Goal: Task Accomplishment & Management: Manage account settings

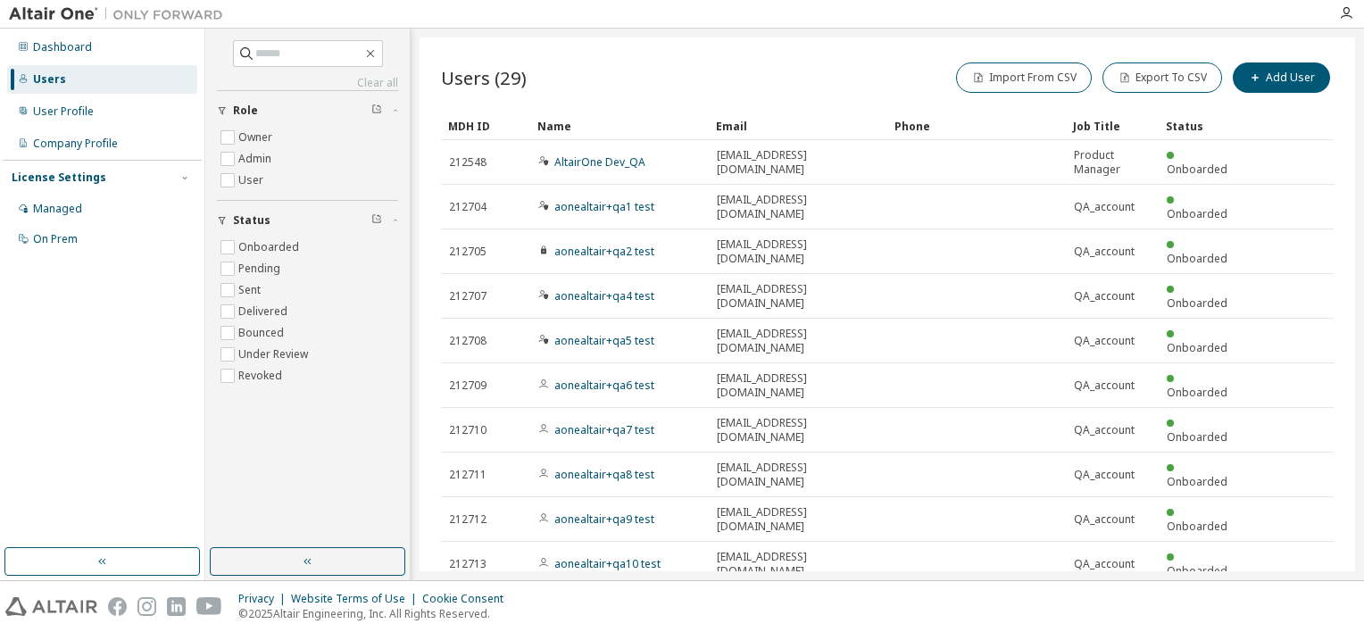
click at [1211, 127] on div "Status" at bounding box center [1203, 126] width 75 height 29
click at [1175, 127] on div "Status" at bounding box center [1203, 126] width 75 height 29
click at [1180, 118] on div "Status" at bounding box center [1203, 126] width 75 height 29
click at [1191, 129] on div "Status" at bounding box center [1203, 126] width 75 height 29
click at [1095, 122] on div "Job Title" at bounding box center [1112, 126] width 79 height 29
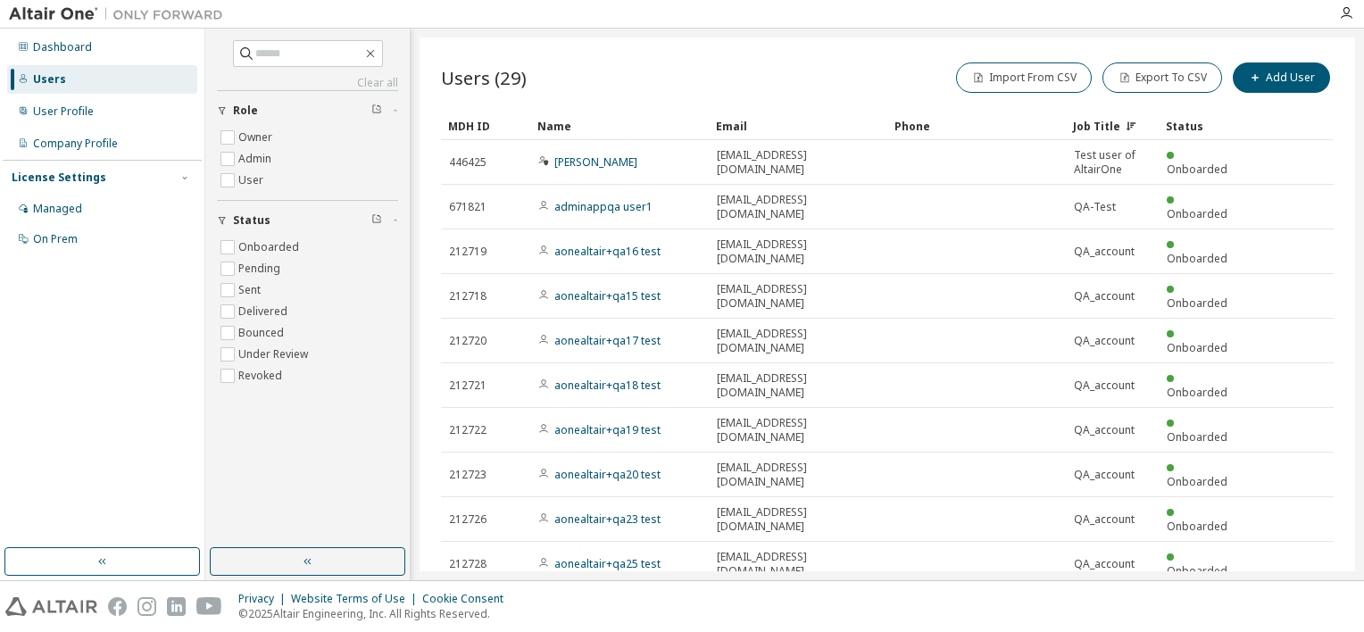
click at [1198, 118] on div "Status" at bounding box center [1203, 126] width 75 height 29
click at [1118, 121] on div "Job Title" at bounding box center [1112, 126] width 79 height 29
click at [1186, 122] on div "Status" at bounding box center [1203, 126] width 75 height 29
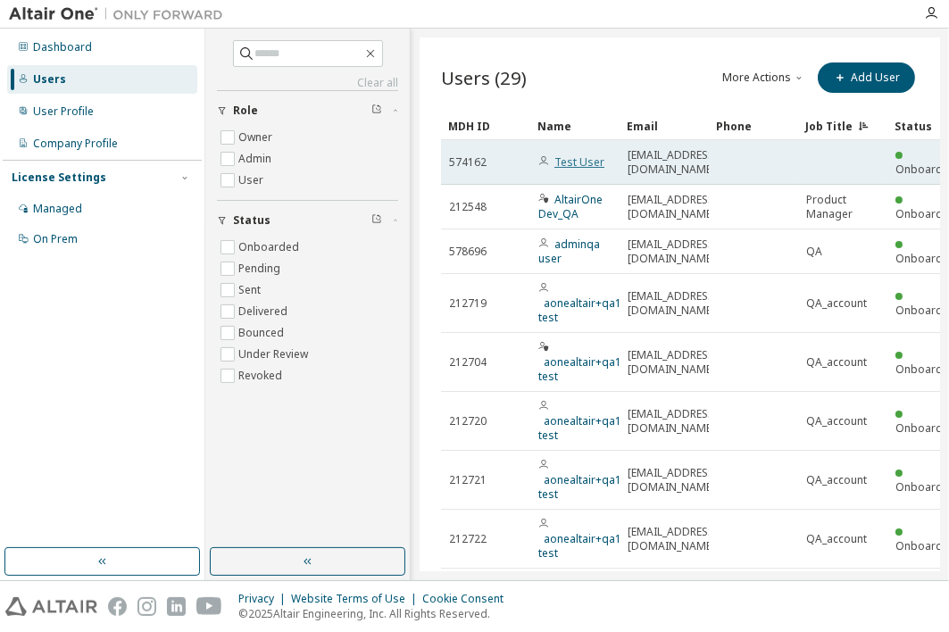
click at [586, 158] on link "Test User" at bounding box center [580, 161] width 50 height 15
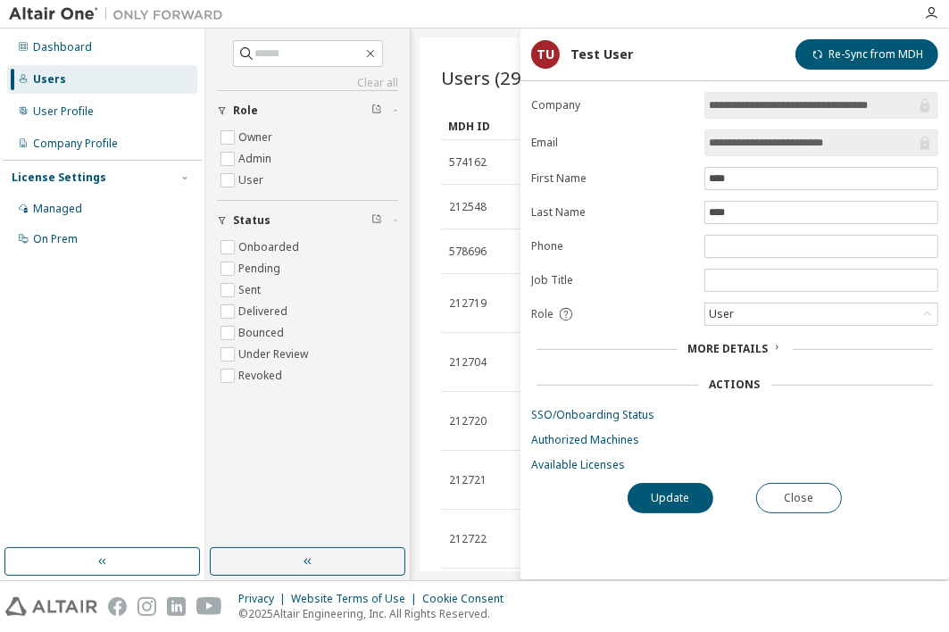
click at [806, 472] on div "**********" at bounding box center [735, 336] width 429 height 488
click at [805, 493] on button "Close" at bounding box center [799, 498] width 86 height 30
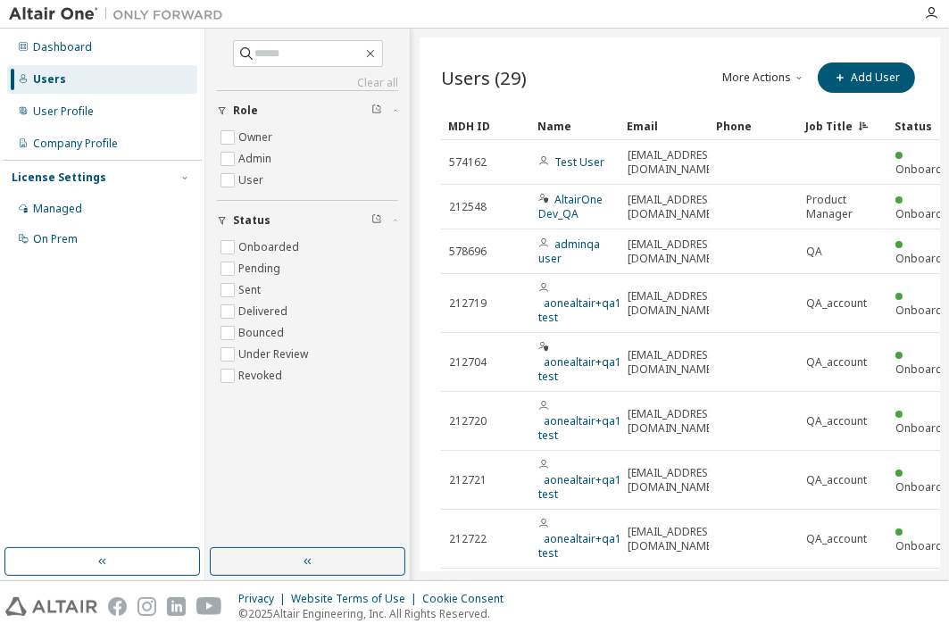
click at [907, 128] on div "Status" at bounding box center [932, 126] width 75 height 29
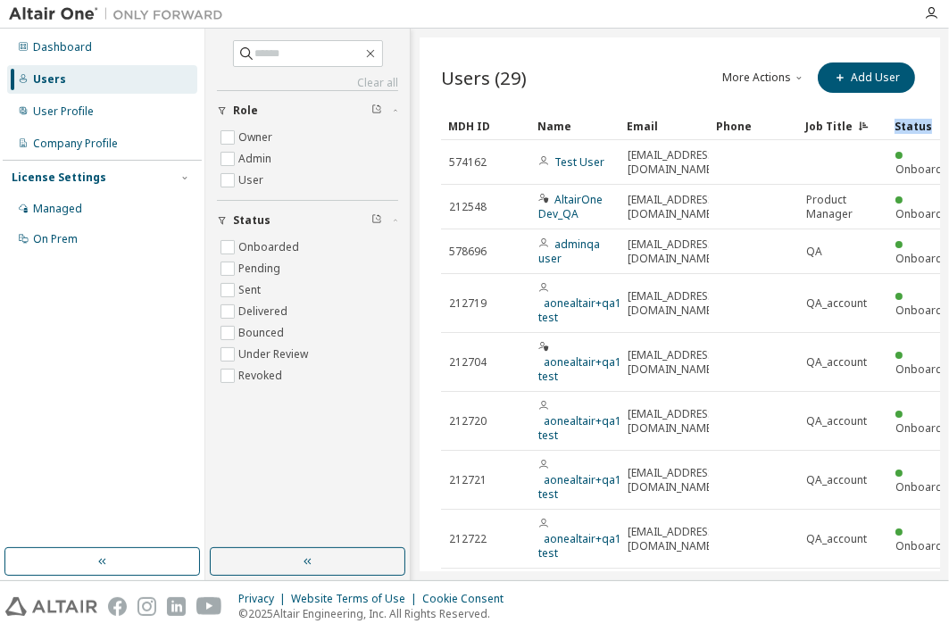
click at [907, 128] on div "Status" at bounding box center [932, 126] width 75 height 29
click at [767, 128] on div "Phone" at bounding box center [753, 126] width 75 height 29
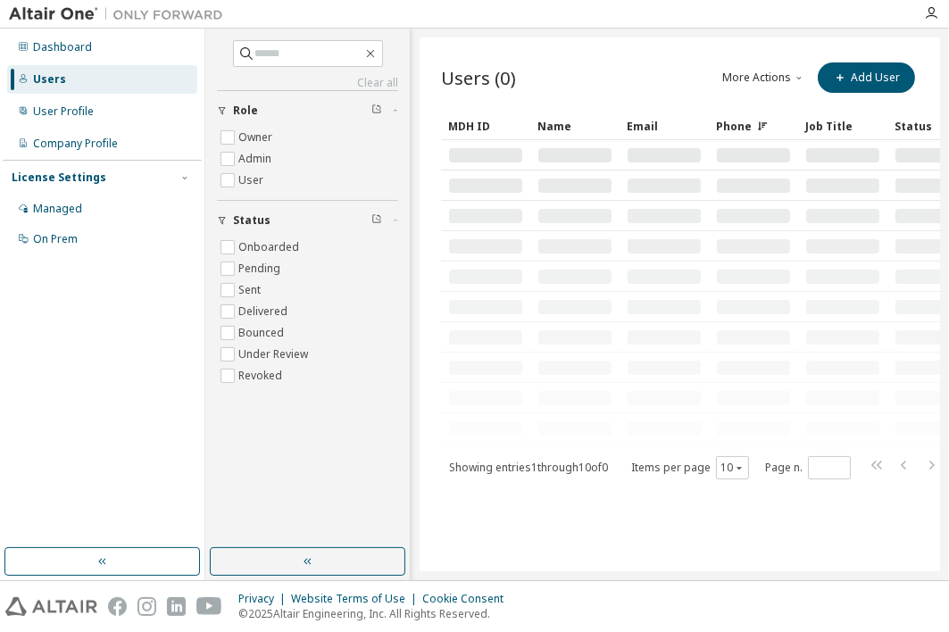
click at [916, 129] on div "Status" at bounding box center [932, 126] width 75 height 29
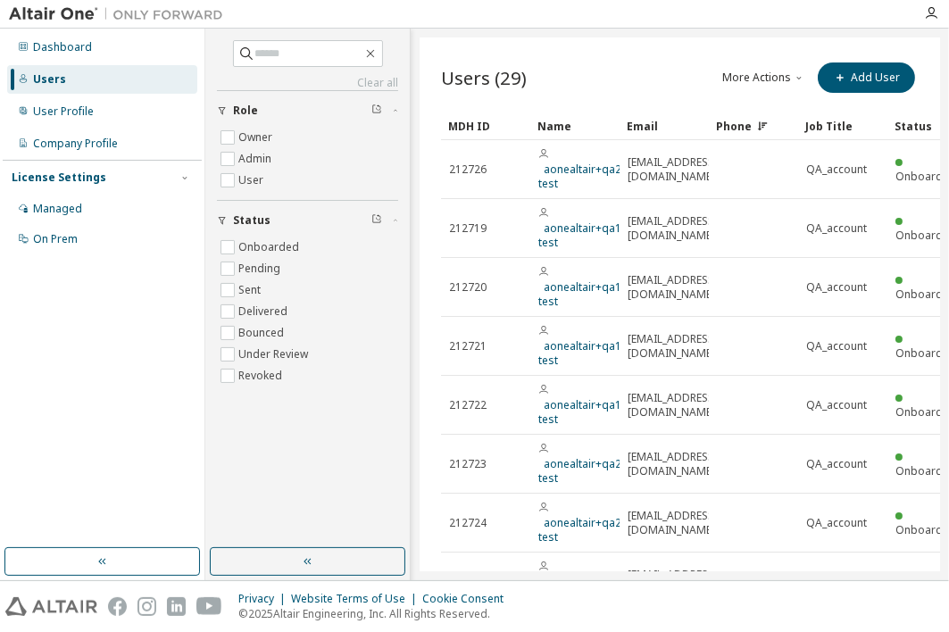
click at [916, 129] on div "Status" at bounding box center [932, 126] width 75 height 29
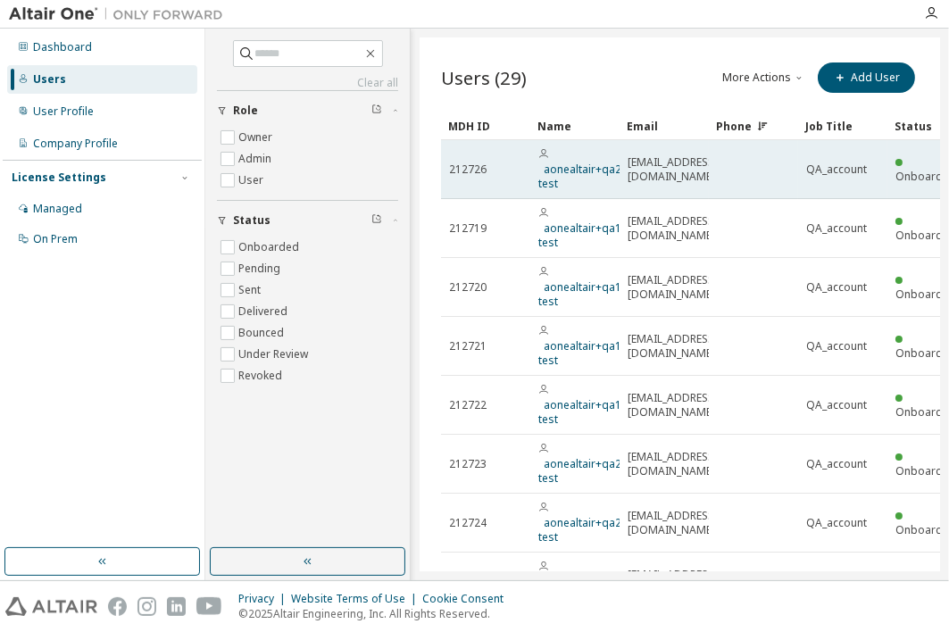
click at [738, 179] on td at bounding box center [753, 169] width 89 height 59
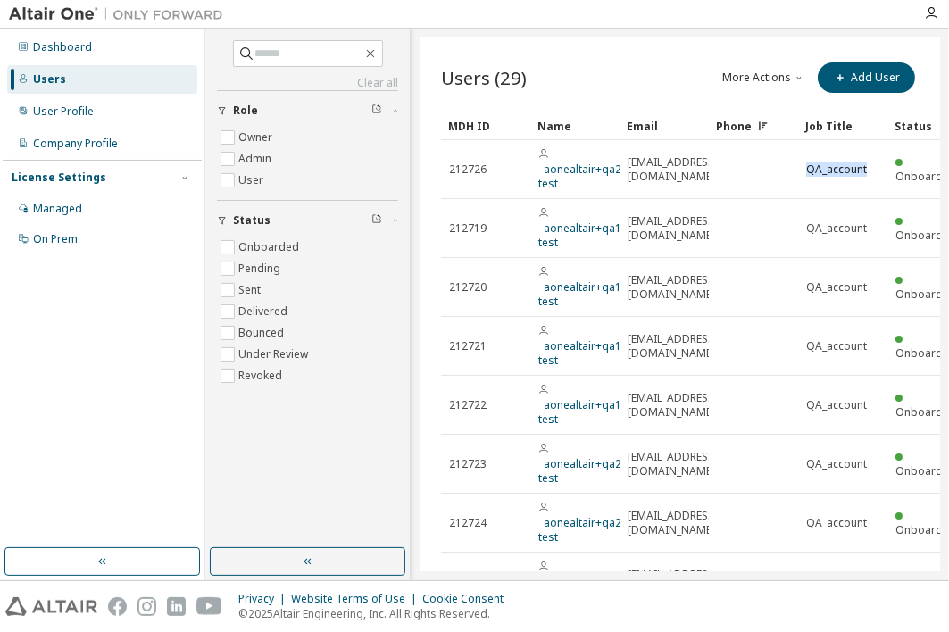
scroll to position [0, 6]
click at [96, 211] on div "Managed" at bounding box center [102, 209] width 190 height 29
